Goal: Information Seeking & Learning: Find specific fact

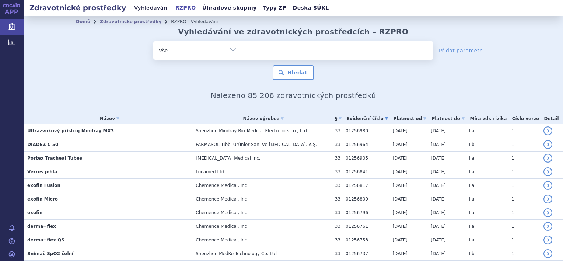
drag, startPoint x: 0, startPoint y: 0, endPoint x: 258, endPoint y: 50, distance: 262.8
click at [183, 8] on link "RZPRO" at bounding box center [185, 8] width 25 height 10
click at [269, 47] on ul at bounding box center [337, 48] width 191 height 15
click at [0, 0] on input "text" at bounding box center [0, 0] width 0 height 0
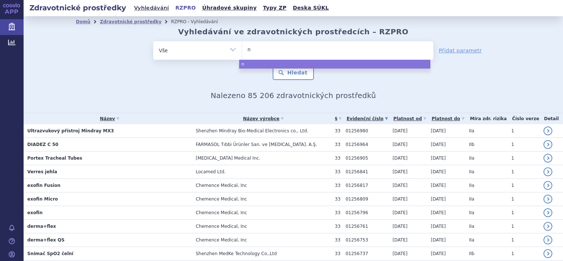
type input "nu"
type input "nur"
type input "nuro"
type input "nurof"
type input "nurofo"
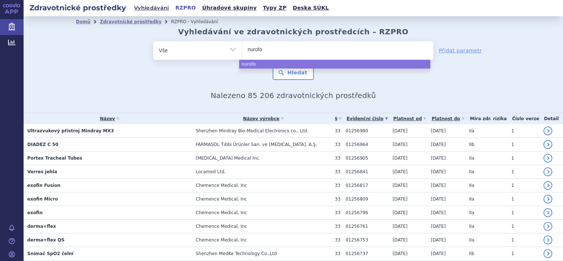
type input "nurofoa"
type input "nurofoam"
select select "nurofoam"
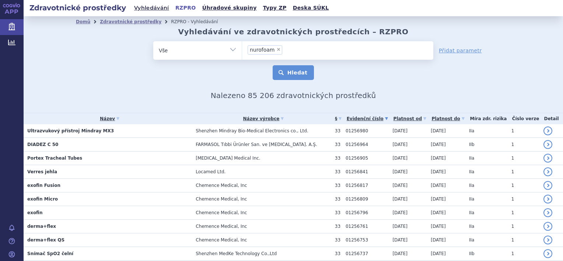
click at [285, 79] on button "Hledat" at bounding box center [294, 72] width 42 height 15
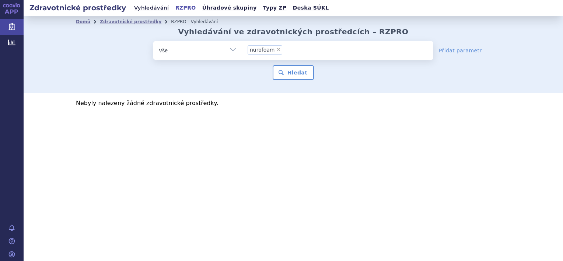
click at [296, 73] on button "Hledat" at bounding box center [294, 72] width 42 height 15
click at [156, 6] on link "Vyhledávání" at bounding box center [151, 8] width 39 height 10
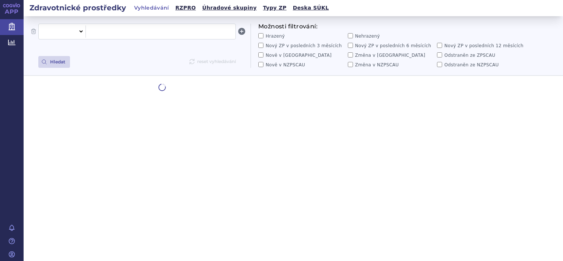
select select "filter-all"
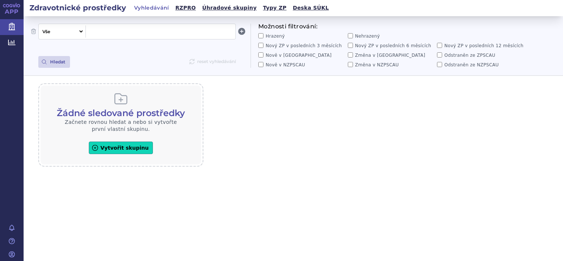
click at [108, 33] on span at bounding box center [161, 32] width 144 height 10
click at [53, 63] on button "Hledat" at bounding box center [54, 62] width 32 height 12
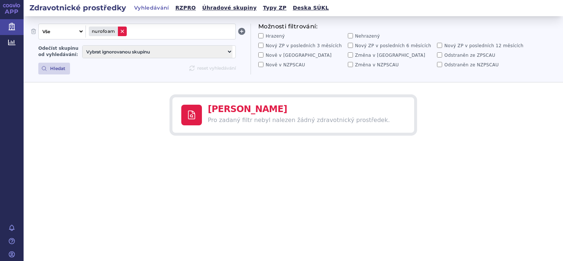
click at [121, 32] on icon at bounding box center [122, 31] width 6 height 6
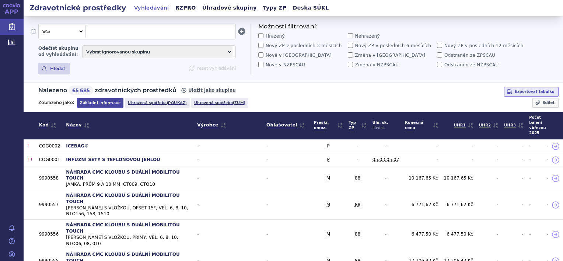
click at [121, 32] on span at bounding box center [161, 32] width 144 height 10
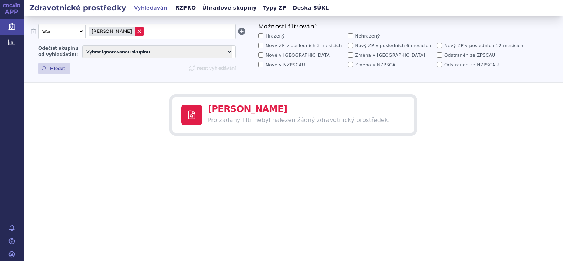
click at [136, 33] on icon at bounding box center [139, 31] width 6 height 6
